Goal: Information Seeking & Learning: Find specific fact

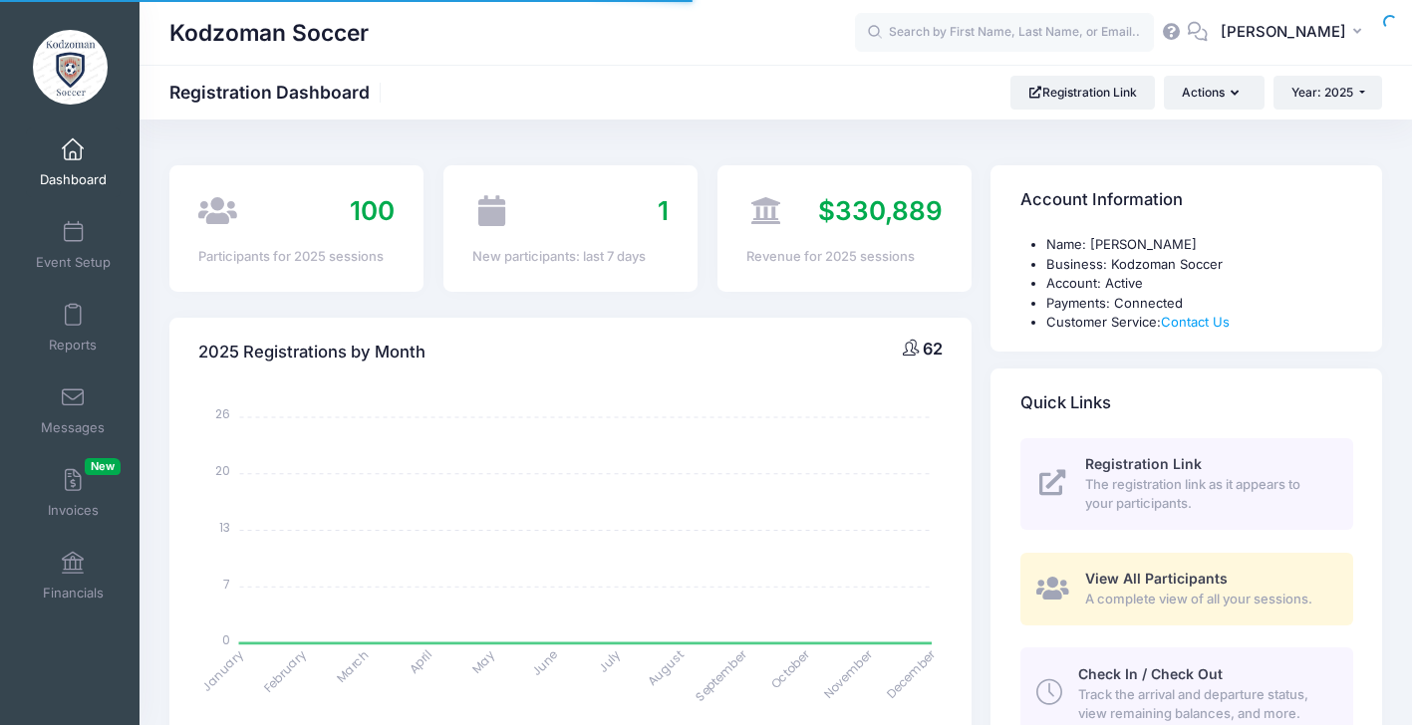
select select
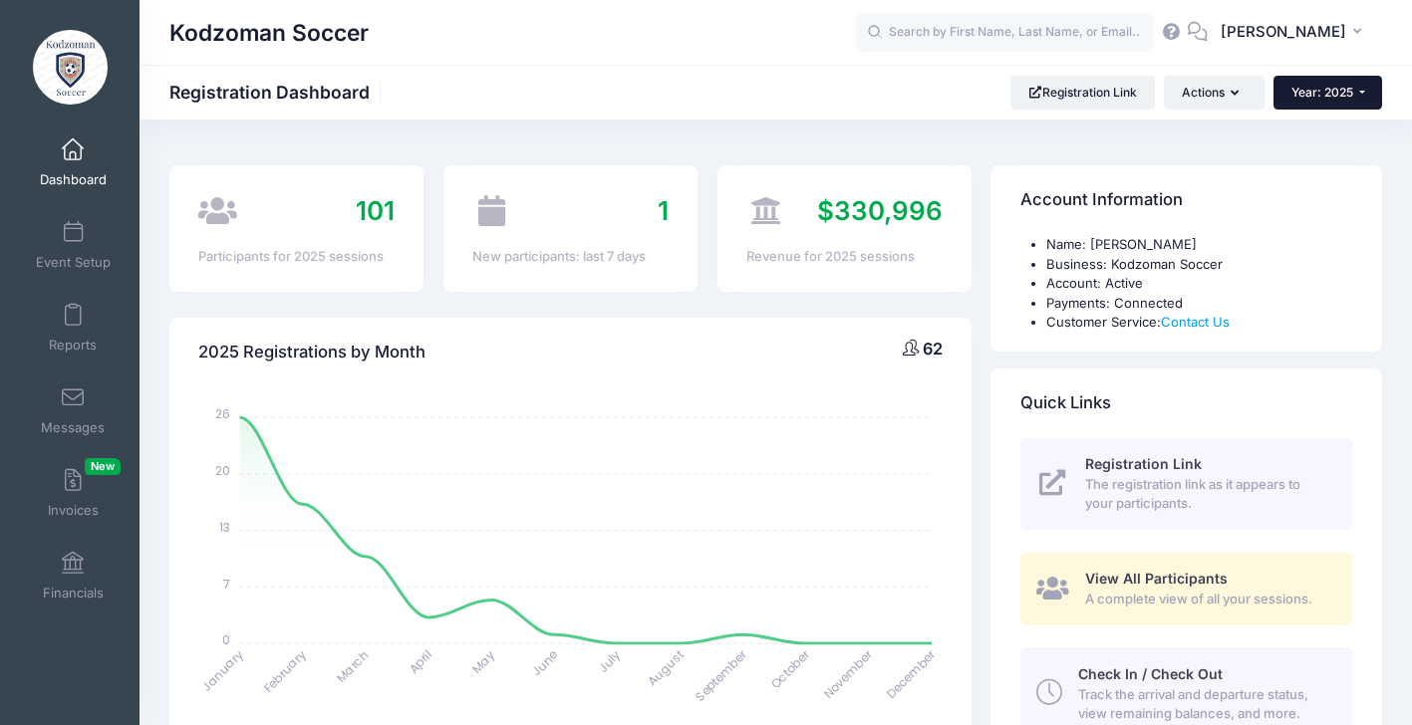
click at [1320, 88] on span "Year: 2025" at bounding box center [1322, 92] width 62 height 15
click at [1319, 128] on link "Year: 2026" at bounding box center [1337, 131] width 129 height 26
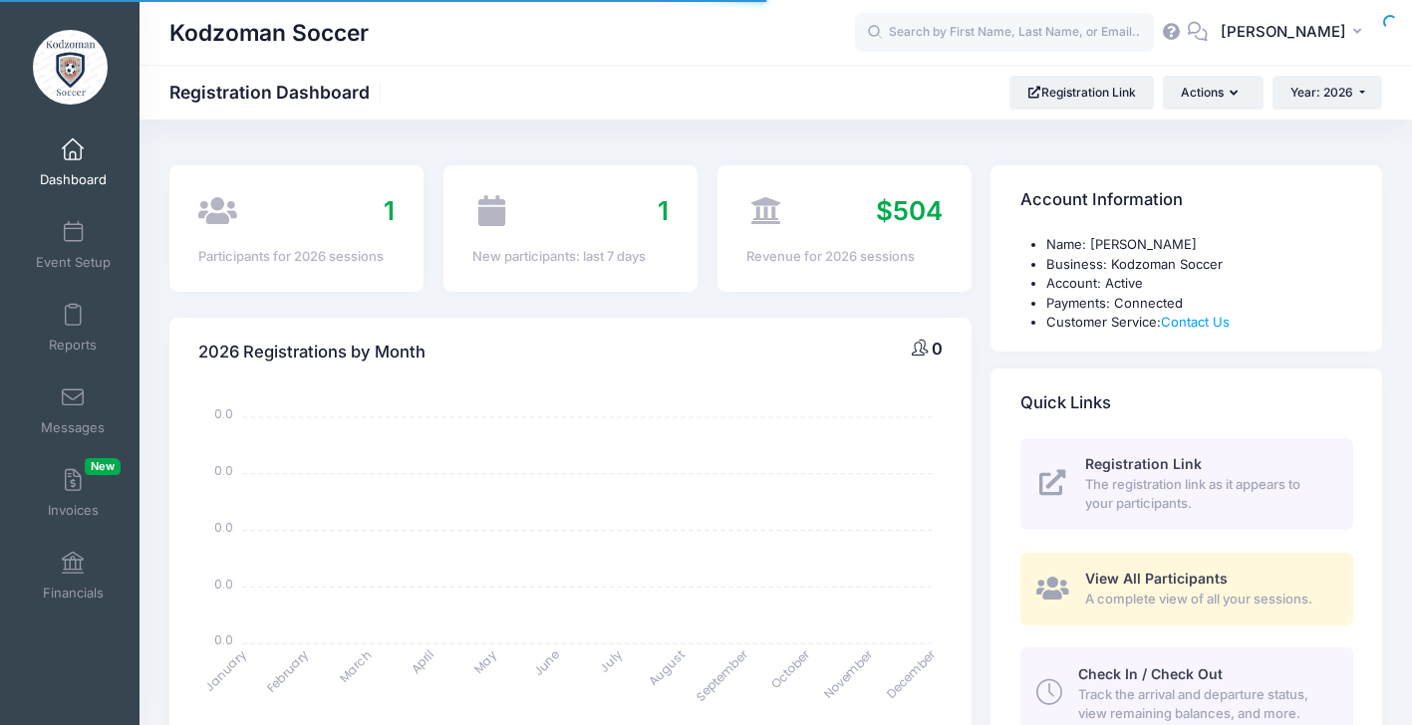
select select
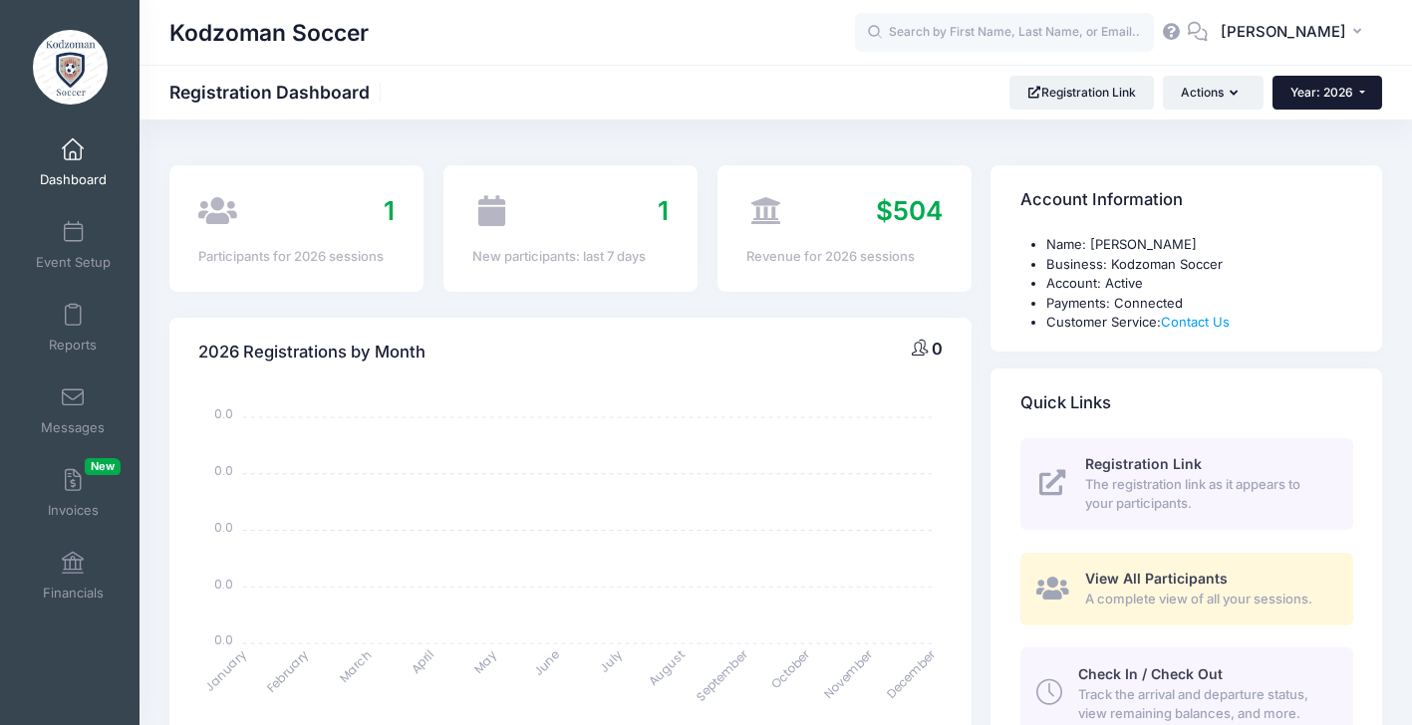
click at [1323, 97] on span "Year: 2026" at bounding box center [1321, 92] width 63 height 15
click at [1318, 151] on link "Year: 2025" at bounding box center [1336, 156] width 129 height 26
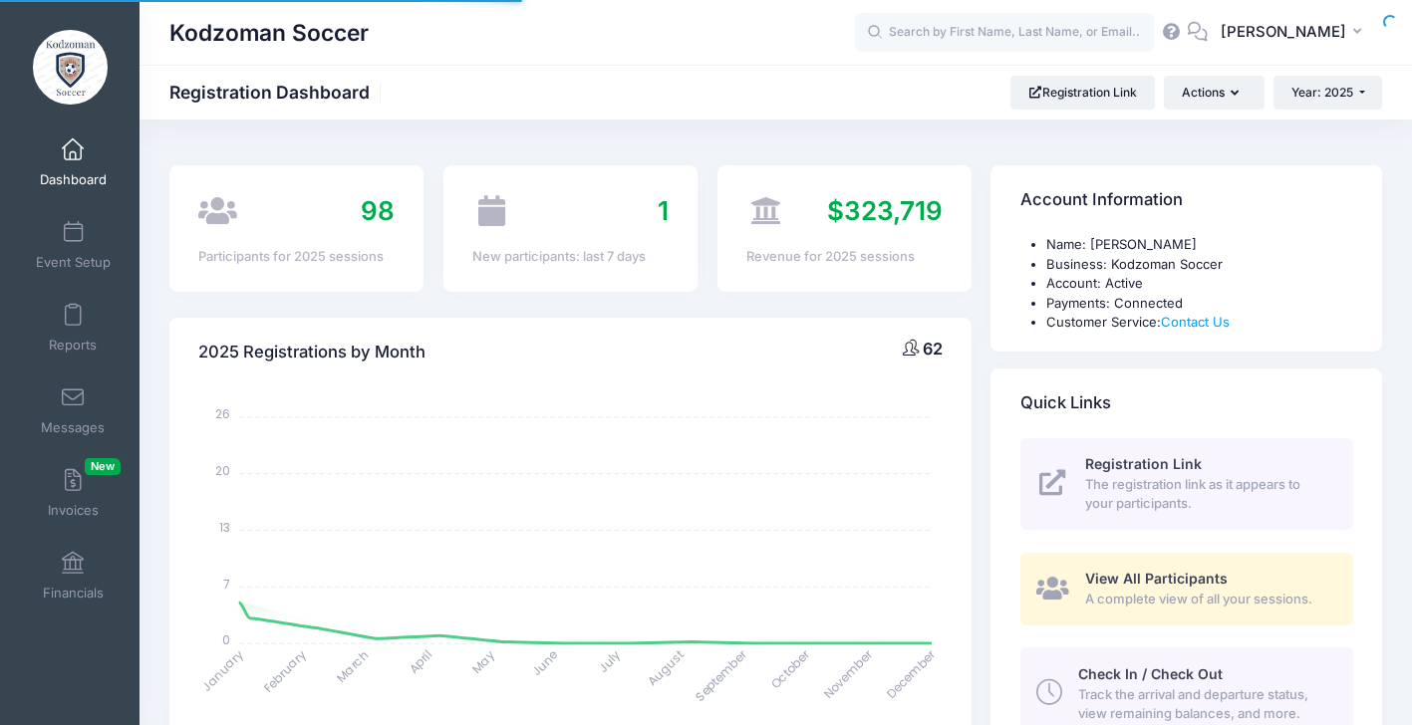
select select
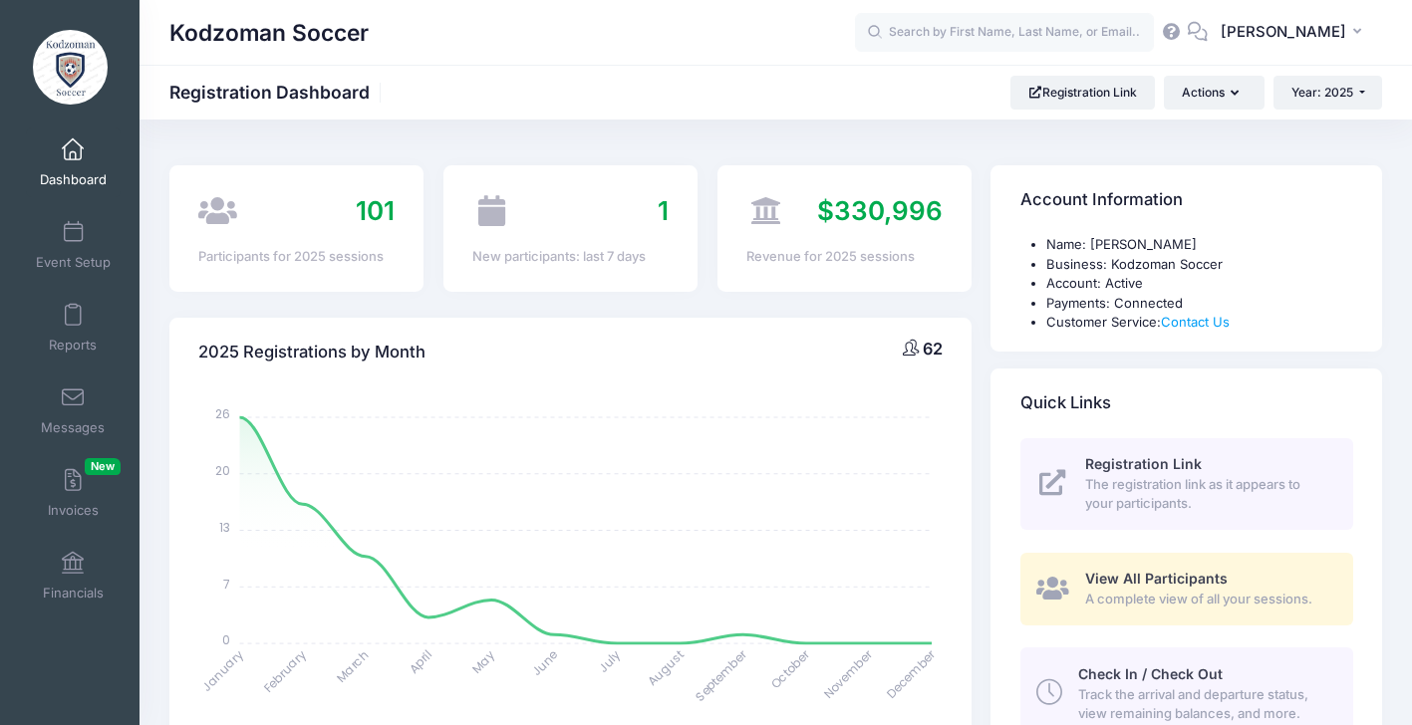
click at [1327, 98] on span "Year: 2025" at bounding box center [1322, 92] width 62 height 15
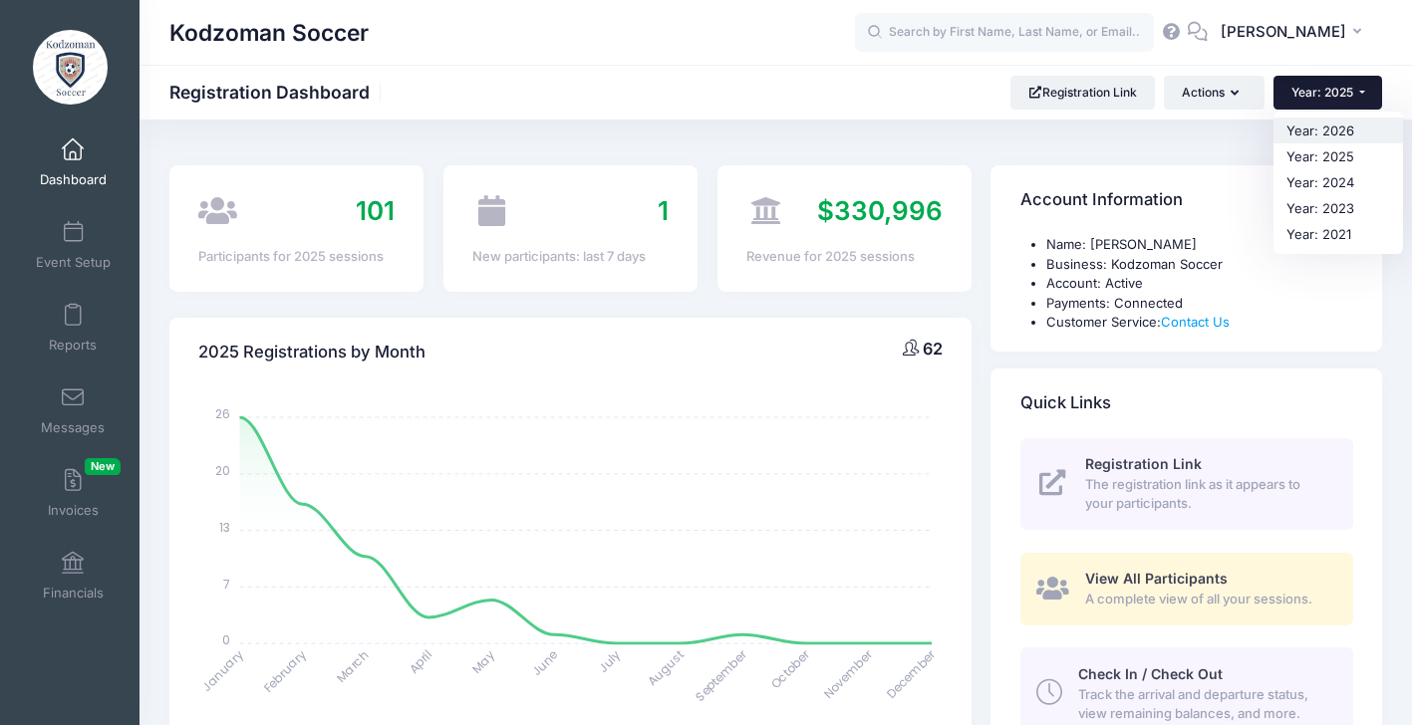
click at [1322, 129] on link "Year: 2026" at bounding box center [1337, 131] width 129 height 26
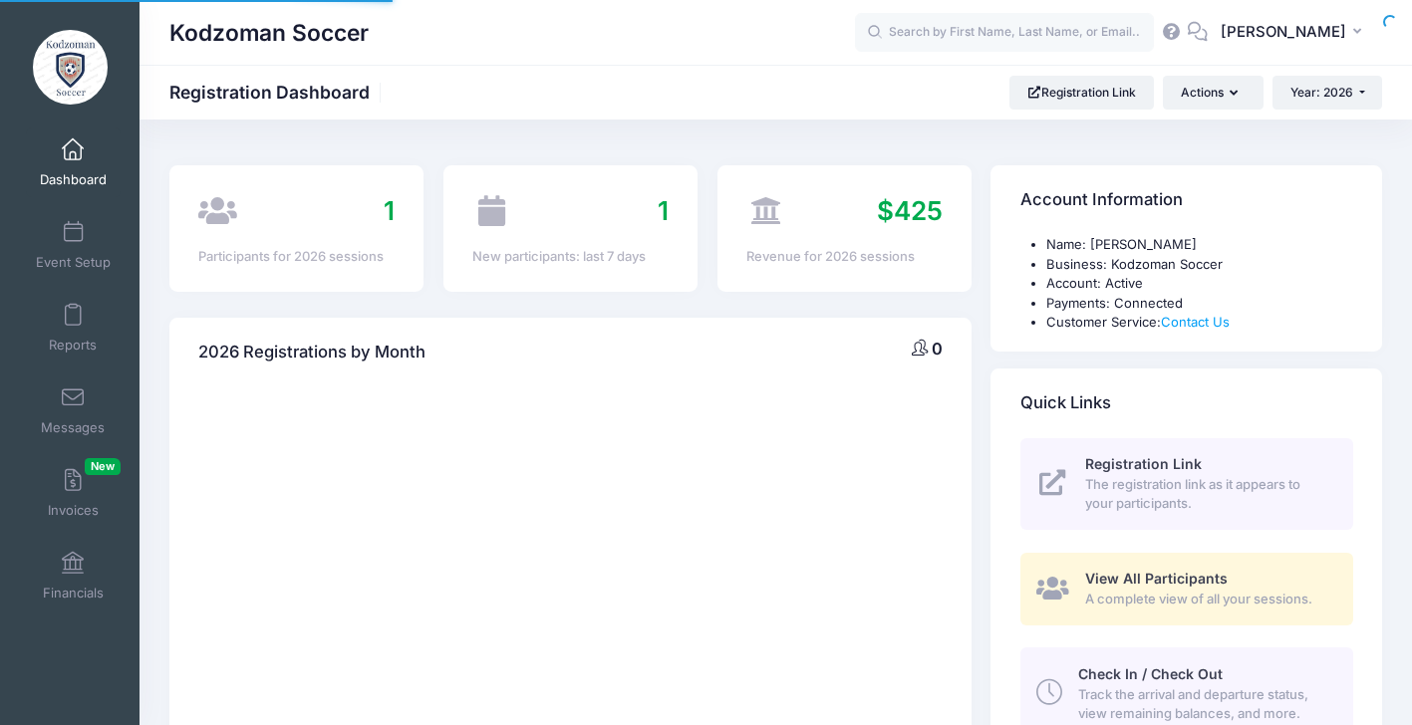
select select
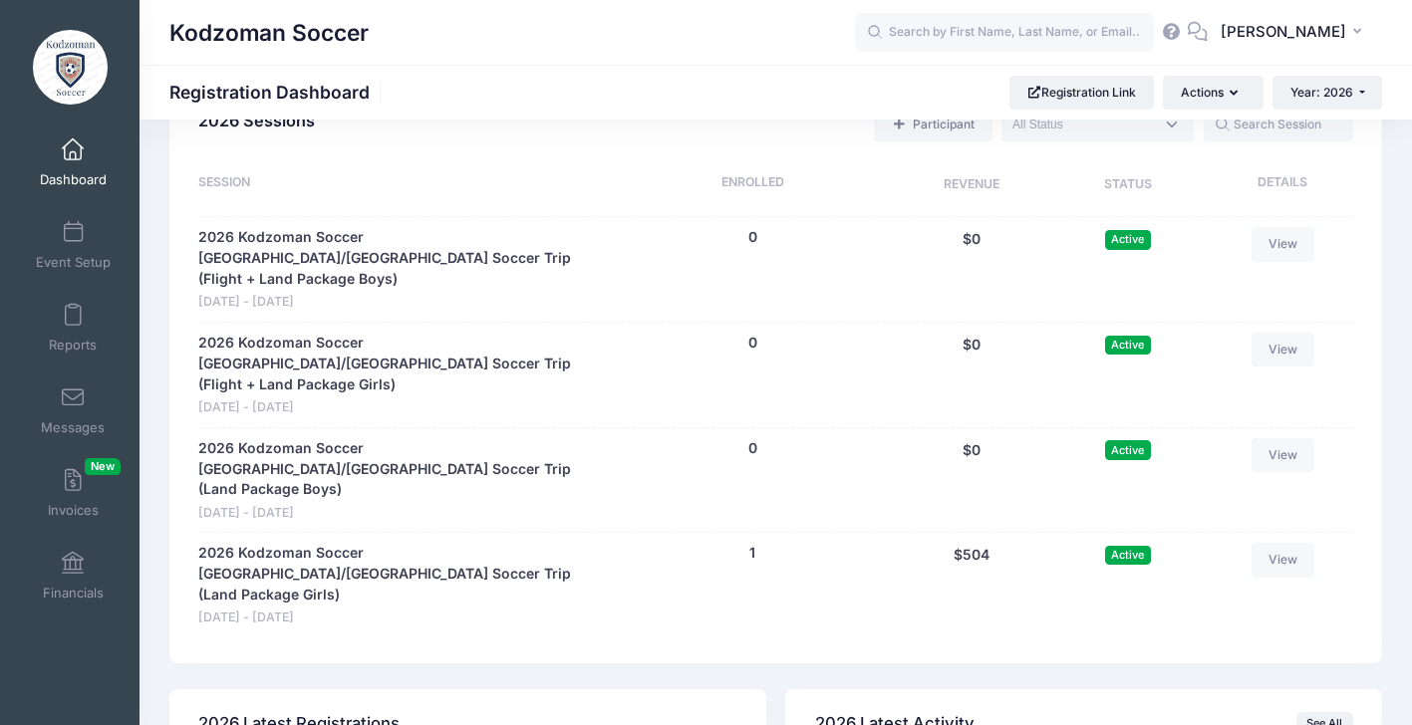
scroll to position [1105, 0]
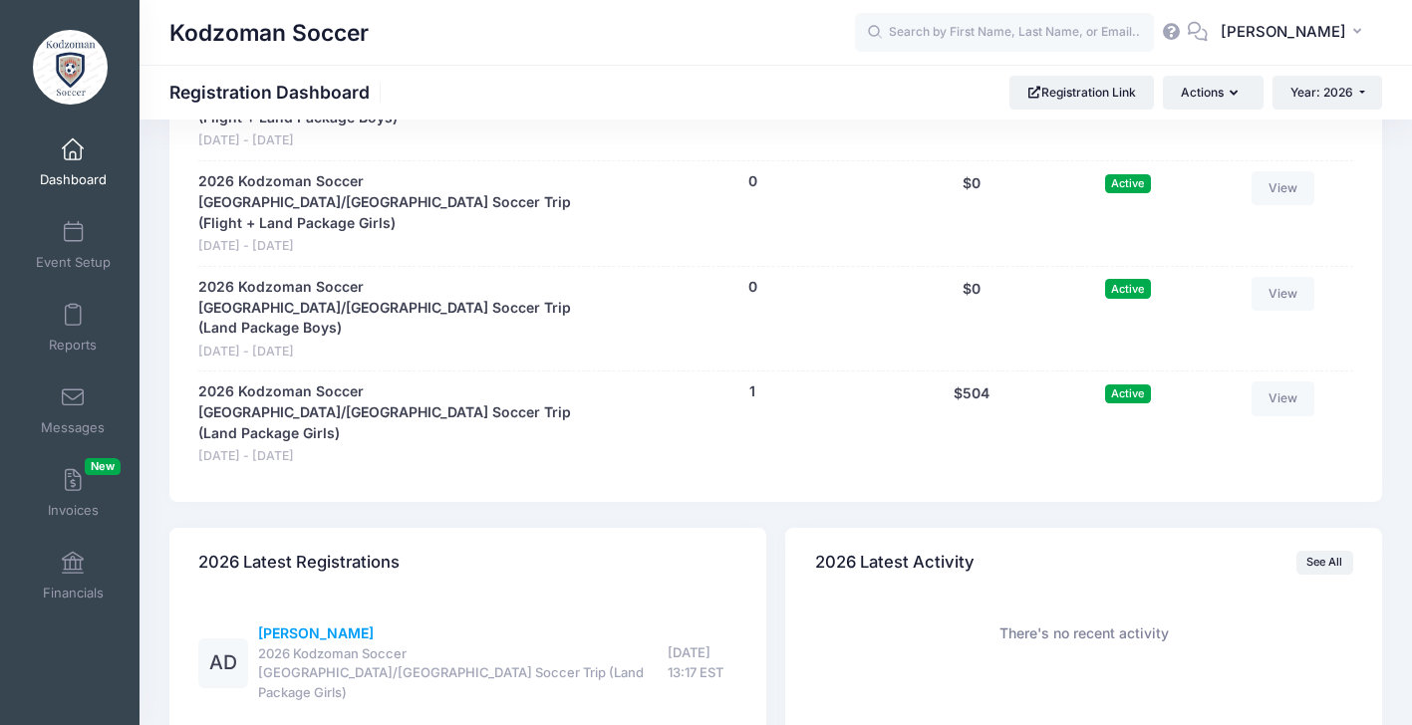
click at [307, 625] on link "[PERSON_NAME]" at bounding box center [316, 633] width 116 height 17
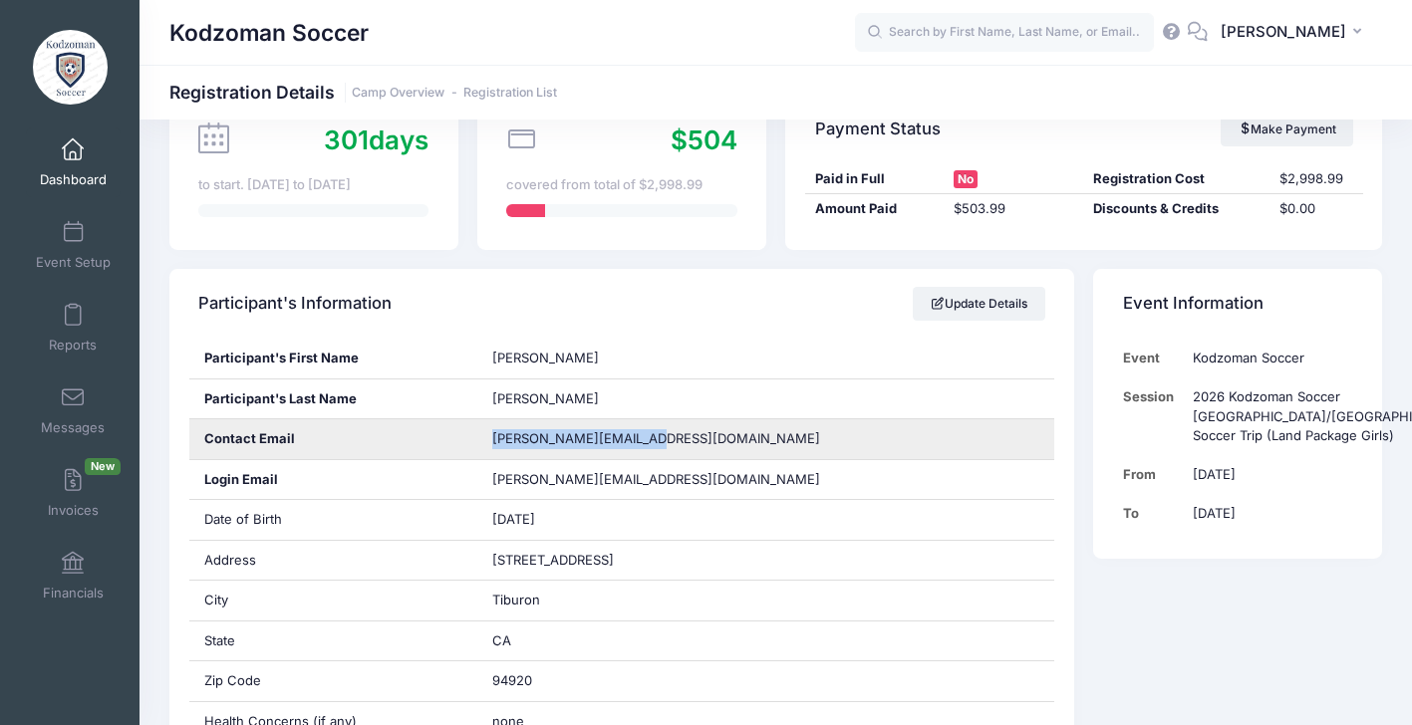
drag, startPoint x: 647, startPoint y: 435, endPoint x: 493, endPoint y: 447, distance: 154.9
click at [493, 445] on div "tina_e_davis@yahoo.com" at bounding box center [765, 439] width 577 height 40
drag, startPoint x: 488, startPoint y: 440, endPoint x: 645, endPoint y: 438, distance: 157.4
click at [645, 438] on div "tina_e_davis@yahoo.com" at bounding box center [765, 439] width 577 height 40
copy span "tina_e_davis@yahoo.com"
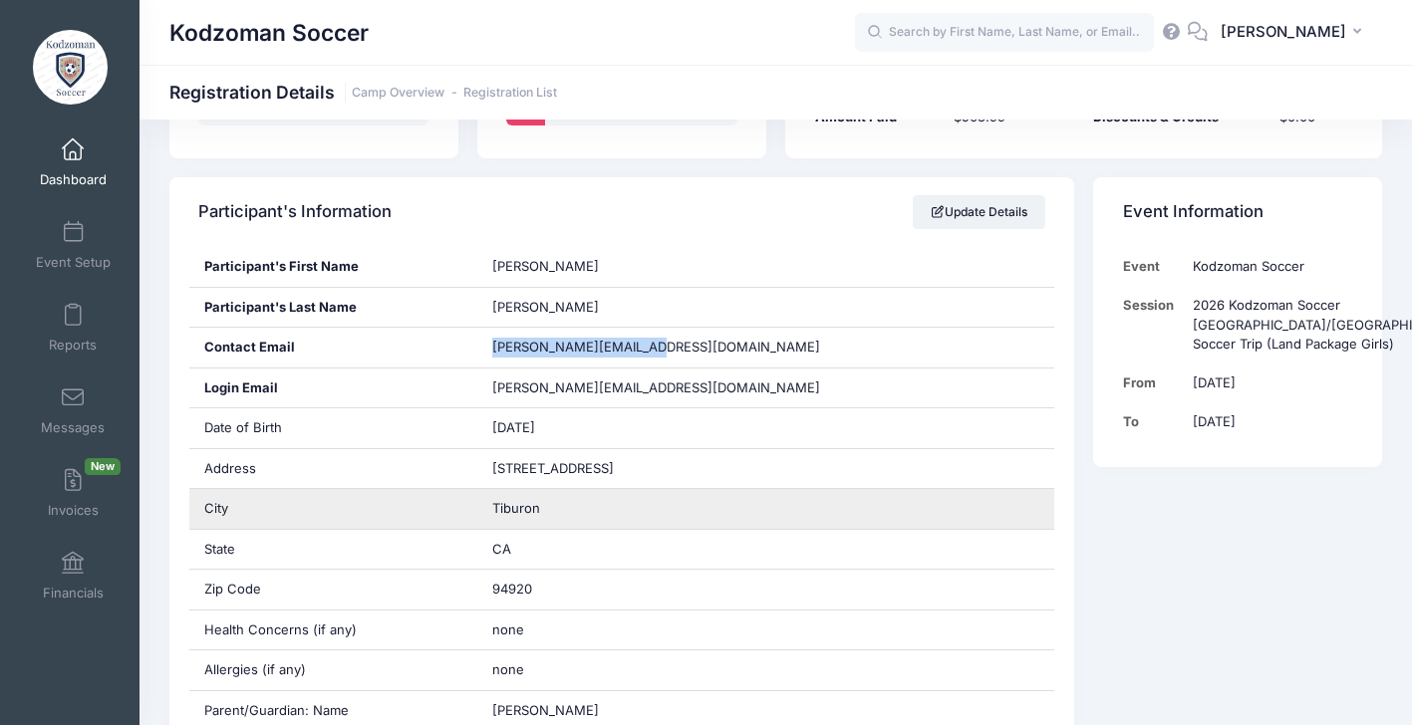
scroll to position [312, 0]
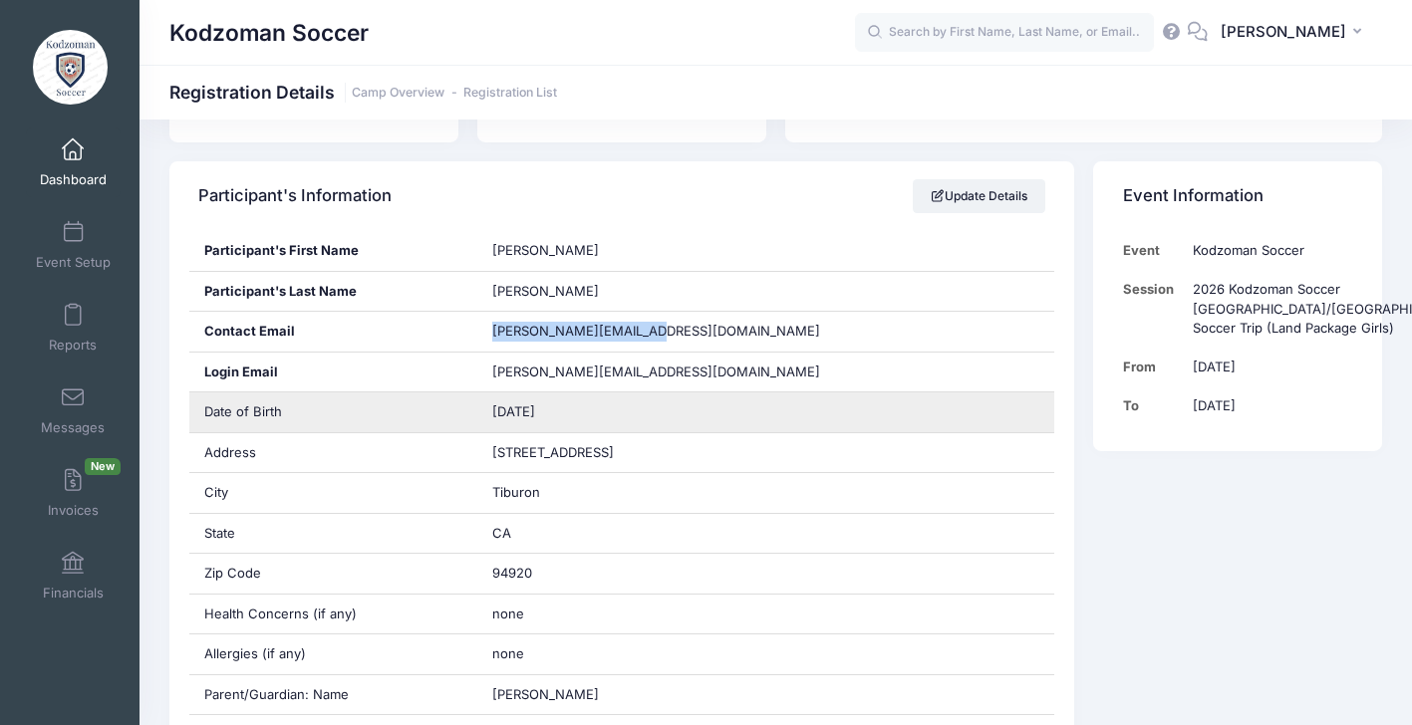
drag, startPoint x: 568, startPoint y: 408, endPoint x: 492, endPoint y: 414, distance: 75.9
click at [492, 414] on div "04/21/2012" at bounding box center [765, 412] width 577 height 40
copy span "04/21/2012"
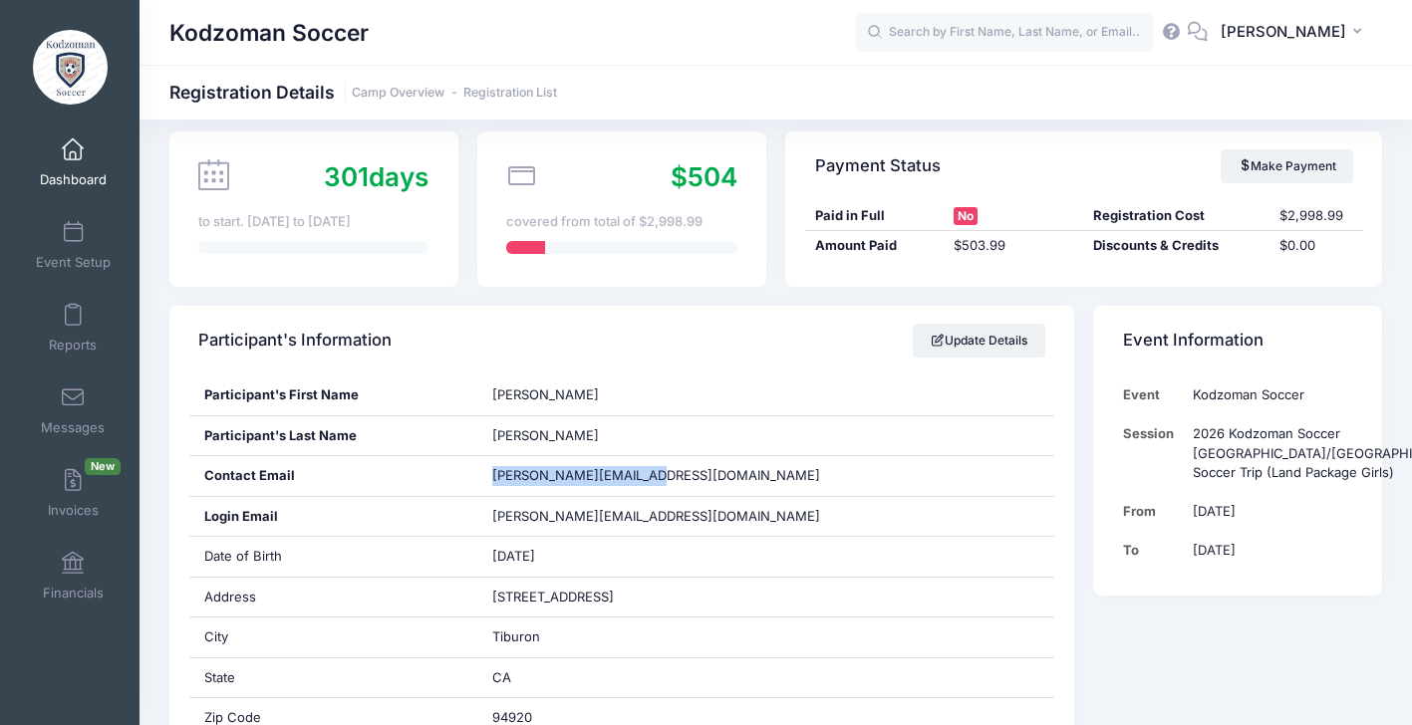
scroll to position [150, 0]
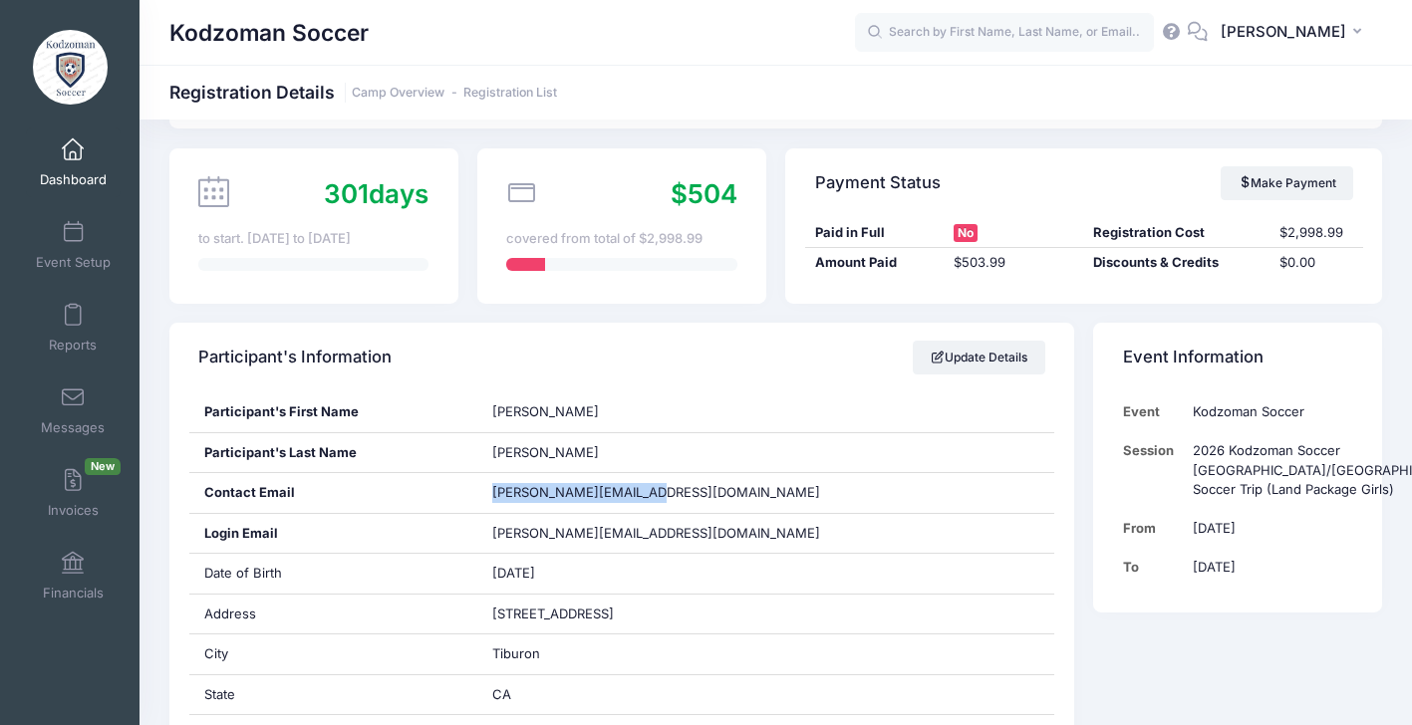
click at [73, 159] on span at bounding box center [73, 150] width 0 height 22
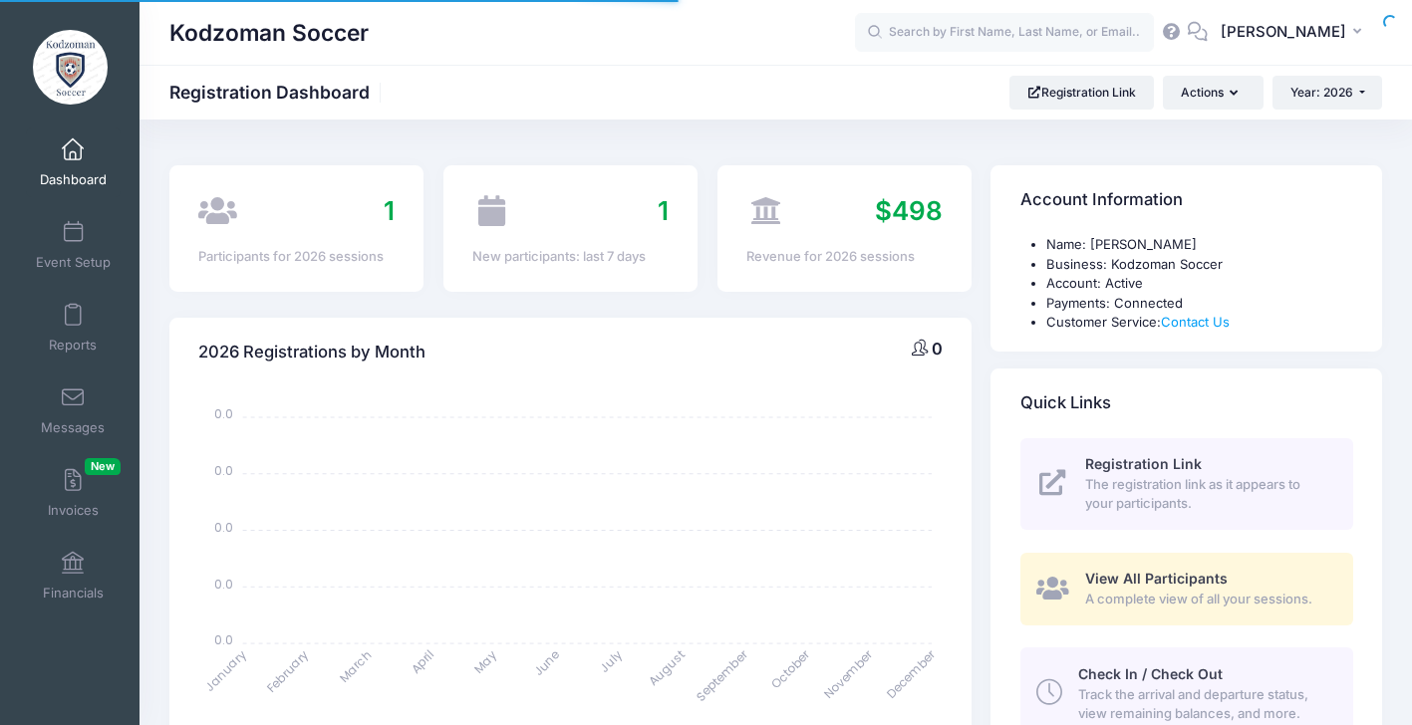
select select
